Goal: Task Accomplishment & Management: Complete application form

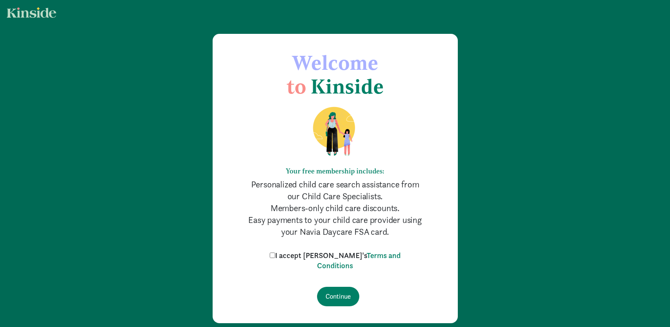
click at [286, 252] on label "I accept [PERSON_NAME]'s Terms and Conditions" at bounding box center [335, 260] width 135 height 20
click at [275, 252] on input "I accept [PERSON_NAME]'s Terms and Conditions" at bounding box center [272, 254] width 5 height 5
checkbox input "true"
click at [337, 287] on input "Continue" at bounding box center [338, 296] width 42 height 19
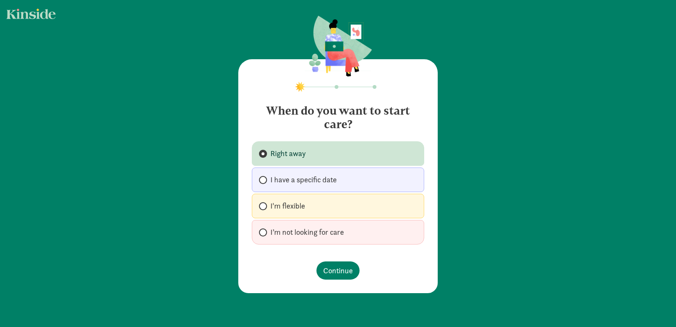
click at [265, 206] on span at bounding box center [263, 206] width 8 height 8
click at [265, 206] on input "I'm flexible" at bounding box center [261, 205] width 5 height 5
radio input "true"
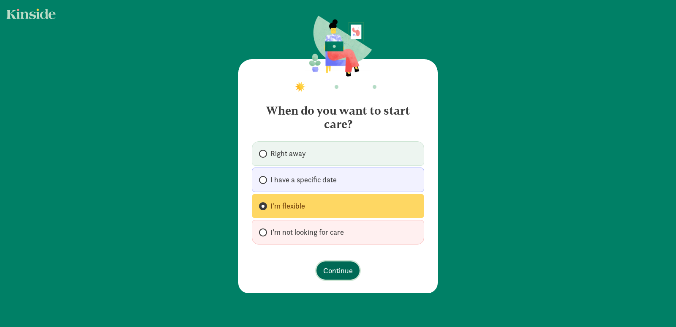
click at [354, 274] on button "Continue" at bounding box center [338, 270] width 43 height 18
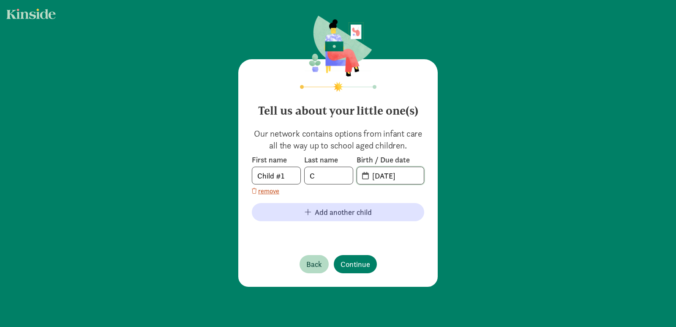
click at [378, 175] on input "08-27-2025" at bounding box center [395, 175] width 57 height 17
type input "04-24-2019"
click at [356, 268] on span "Continue" at bounding box center [356, 263] width 30 height 11
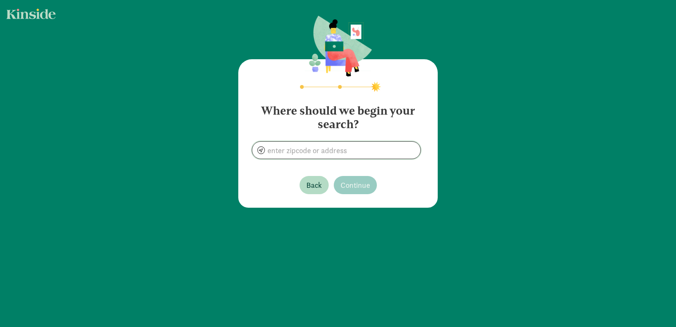
click at [326, 151] on input at bounding box center [336, 150] width 168 height 17
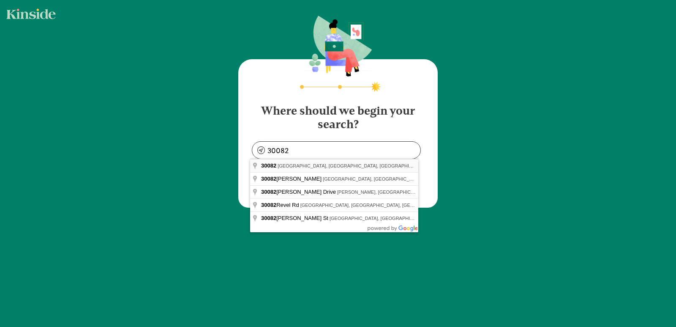
type input "Smyrna, GA 30082, USA"
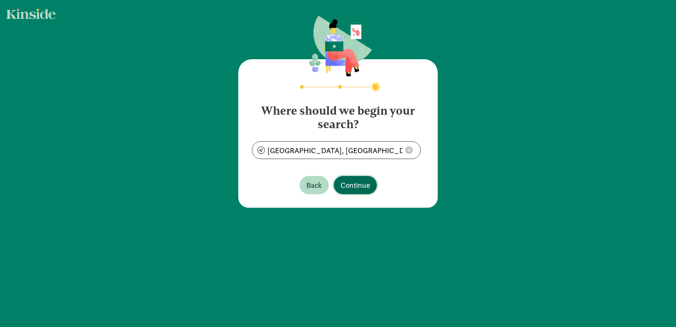
click at [345, 185] on span "Continue" at bounding box center [356, 184] width 30 height 11
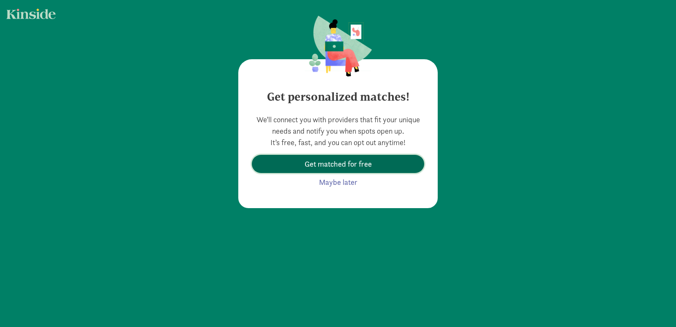
click at [370, 169] on span "Get matched for free" at bounding box center [338, 163] width 159 height 11
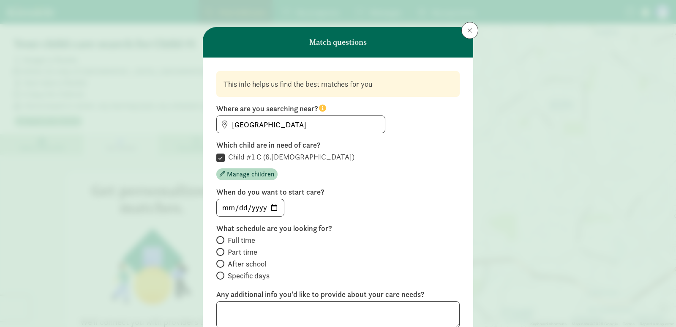
click at [222, 263] on span at bounding box center [220, 264] width 8 height 8
click at [222, 263] on input "After school" at bounding box center [218, 263] width 5 height 5
radio input "true"
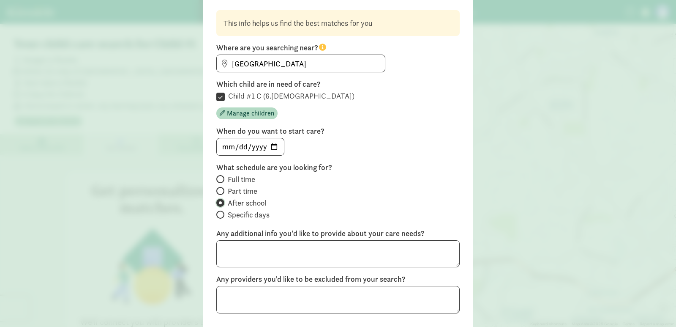
scroll to position [127, 0]
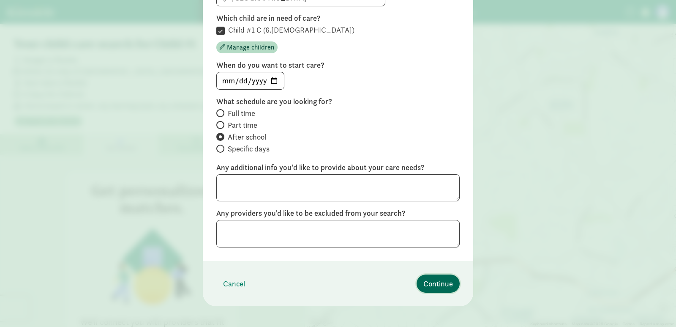
click at [434, 288] on span "Continue" at bounding box center [439, 283] width 30 height 11
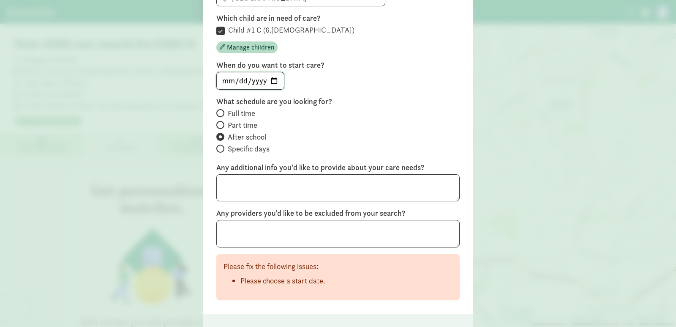
click at [266, 80] on input "date" at bounding box center [250, 80] width 67 height 17
click at [268, 82] on input "date" at bounding box center [250, 80] width 67 height 17
click at [274, 81] on input "2025-09-22" at bounding box center [250, 80] width 67 height 17
type input "2025-10-06"
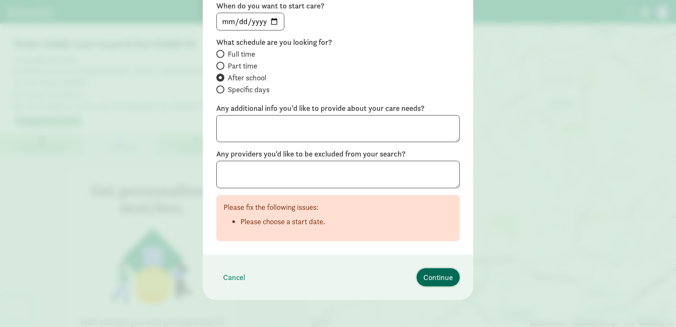
click at [448, 273] on span "Continue" at bounding box center [439, 276] width 30 height 11
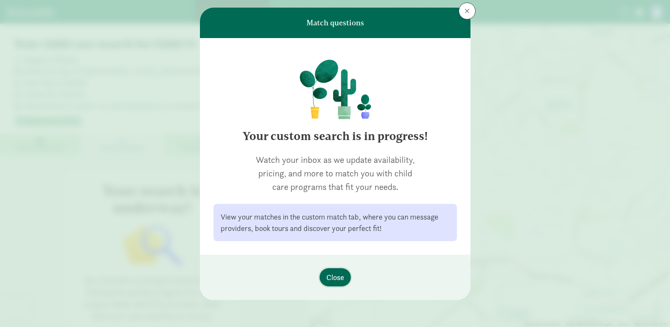
scroll to position [19, 0]
click at [343, 276] on button "Close" at bounding box center [335, 277] width 31 height 18
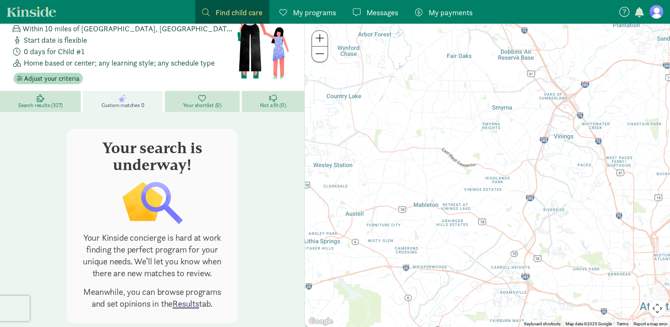
scroll to position [63, 0]
